Goal: Task Accomplishment & Management: Complete application form

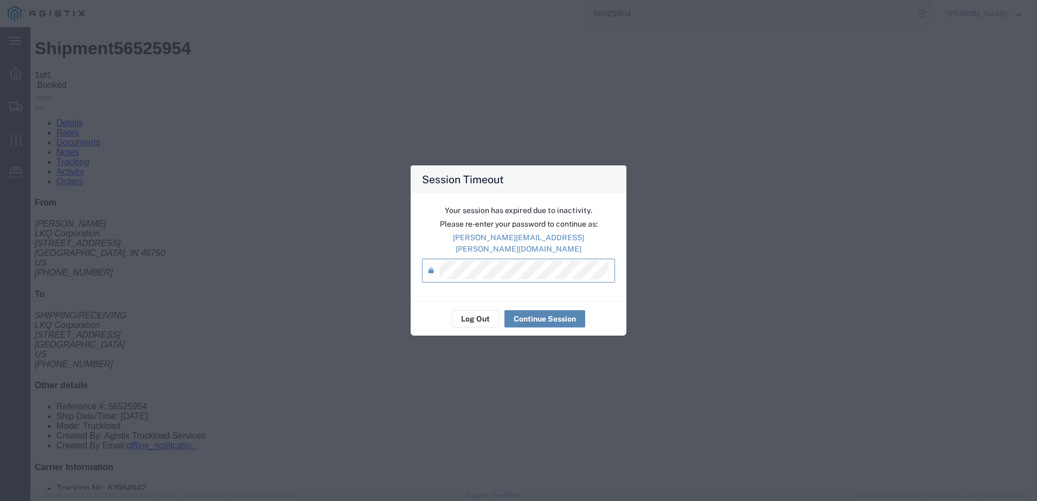
click at [540, 315] on button "Continue Session" at bounding box center [544, 318] width 81 height 17
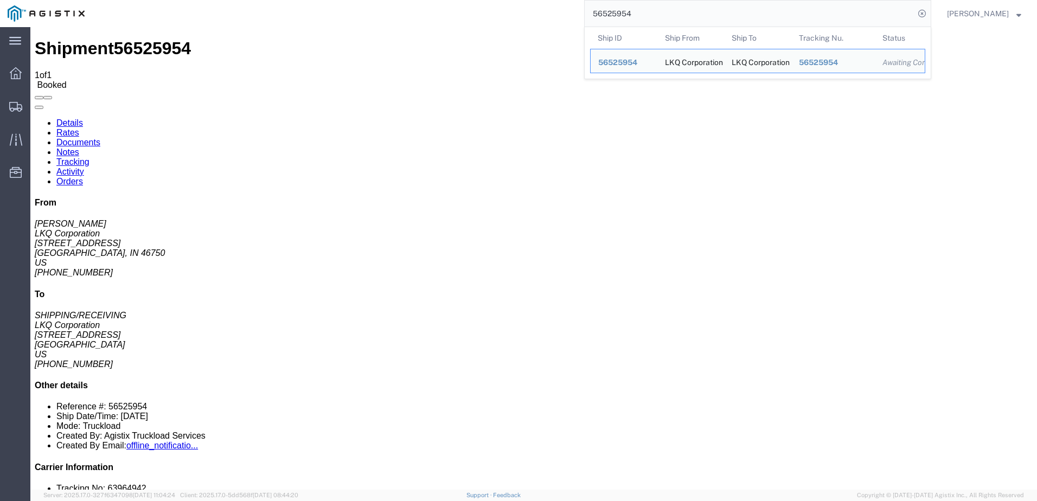
click at [683, 21] on input "56525954" at bounding box center [750, 14] width 330 height 26
paste input "16060"
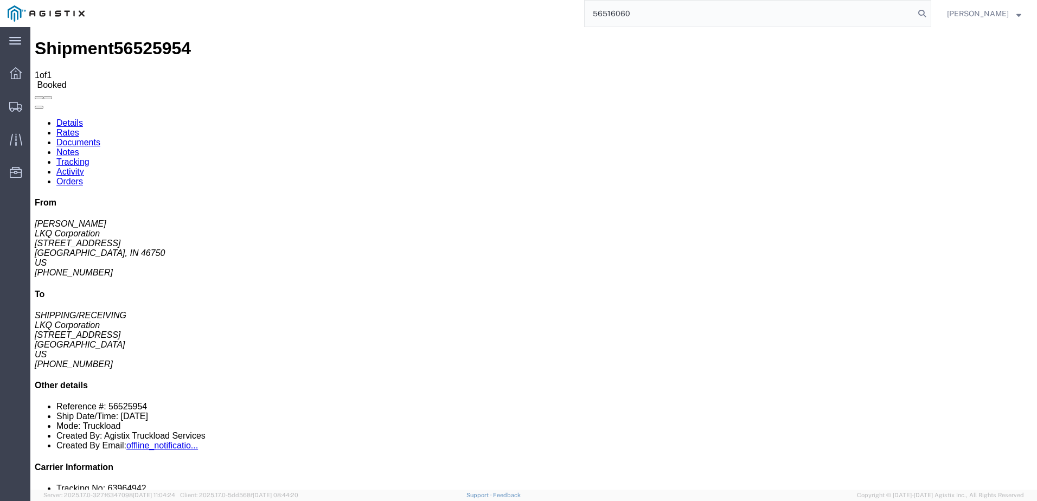
type input "56516060"
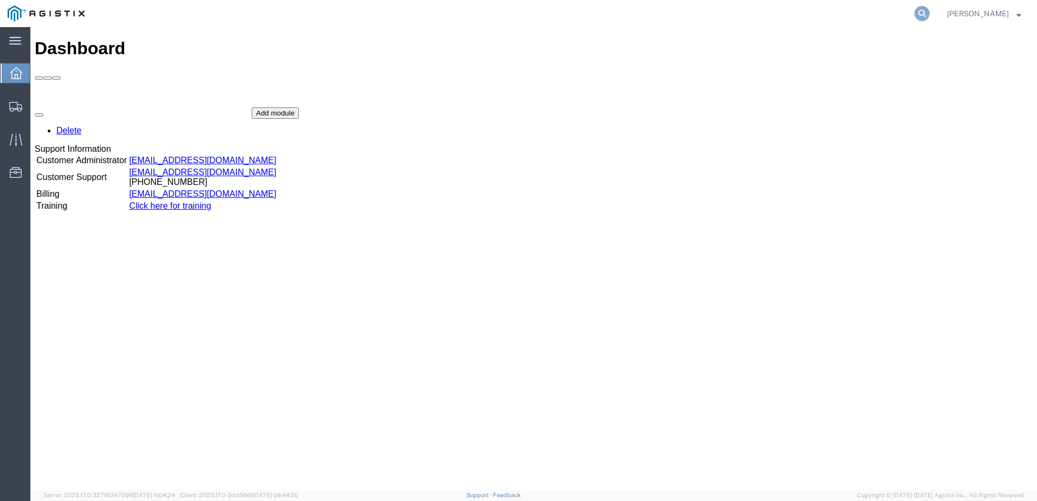
click at [930, 12] on icon at bounding box center [921, 13] width 15 height 15
click at [797, 14] on input "search" at bounding box center [750, 14] width 330 height 26
paste input "56540210"
type input "56540210"
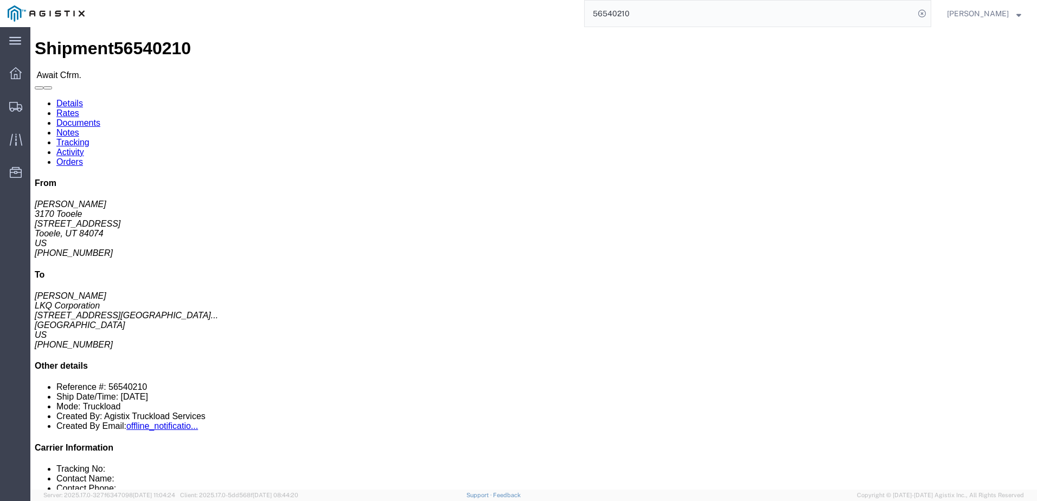
click link "Rates"
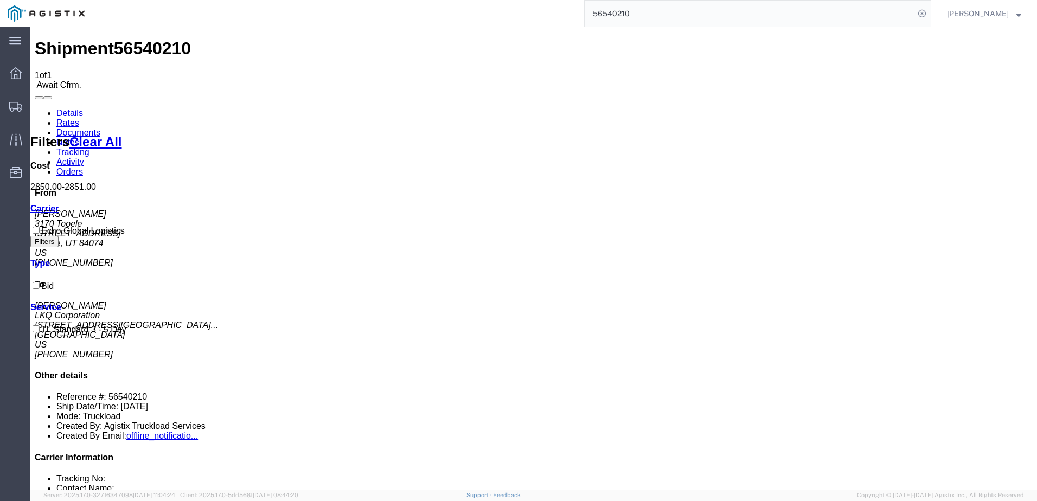
click at [67, 108] on link "Details" at bounding box center [69, 112] width 27 height 9
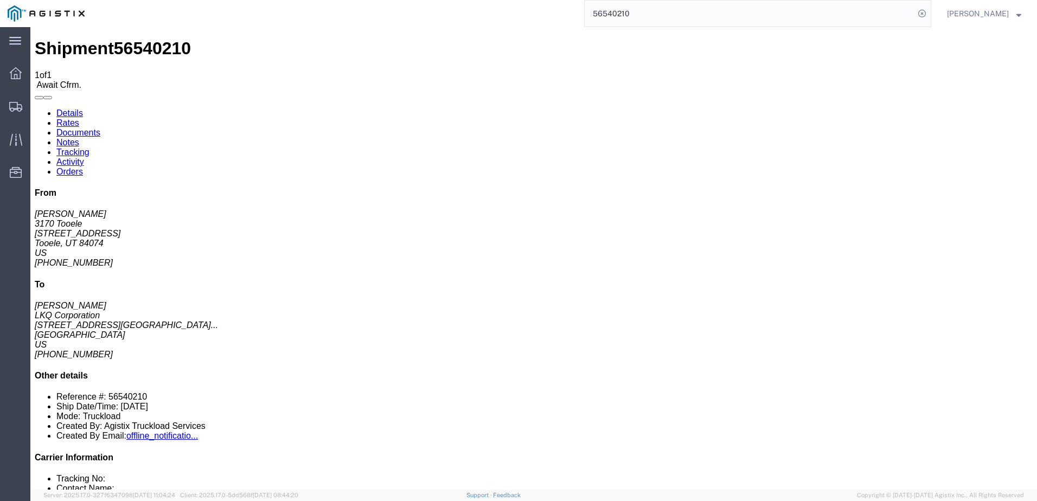
click link "Notes"
drag, startPoint x: 379, startPoint y: 167, endPoint x: 448, endPoint y: 180, distance: 71.2
copy span "Paint and Body Shop Equipment - Notes: Paint and Body Shop Supplies"
click at [60, 108] on link "Details" at bounding box center [69, 112] width 27 height 9
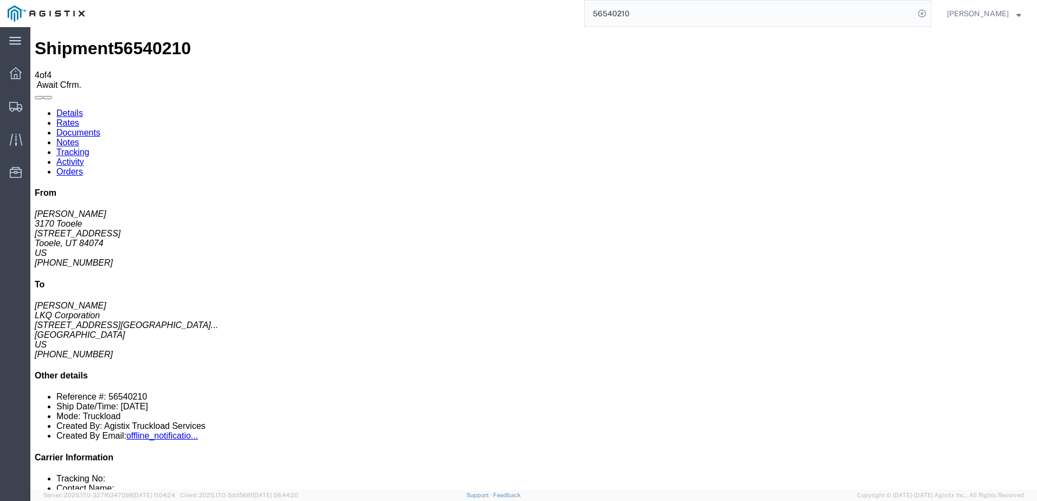
click link "Notes"
click at [63, 108] on link "Details" at bounding box center [69, 112] width 27 height 9
click link "Rates"
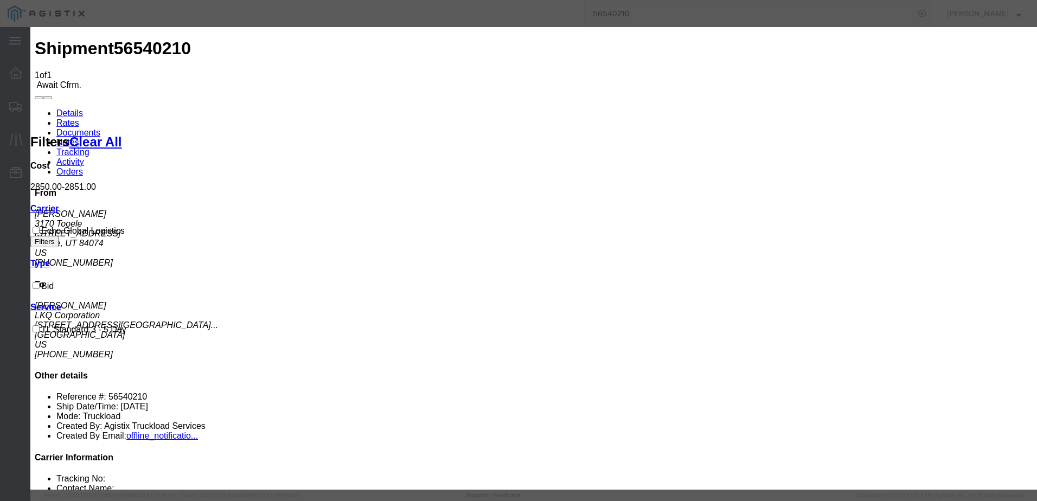
type input "63969555"
type input "Brady Walton"
type input "3127686379"
